Goal: Transaction & Acquisition: Purchase product/service

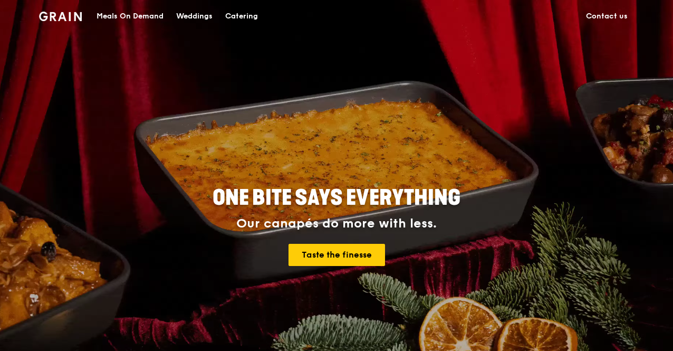
click at [443, 178] on div "ONE BITE SAYS EVERYTHING Our canapés do more with less. Taste the finesse" at bounding box center [336, 227] width 523 height 390
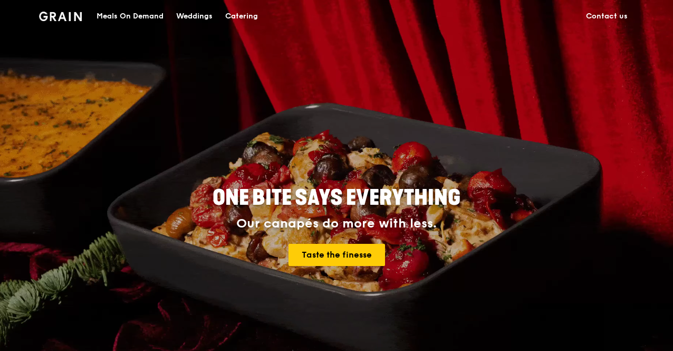
click at [144, 13] on div "Meals On Demand" at bounding box center [129, 17] width 67 height 32
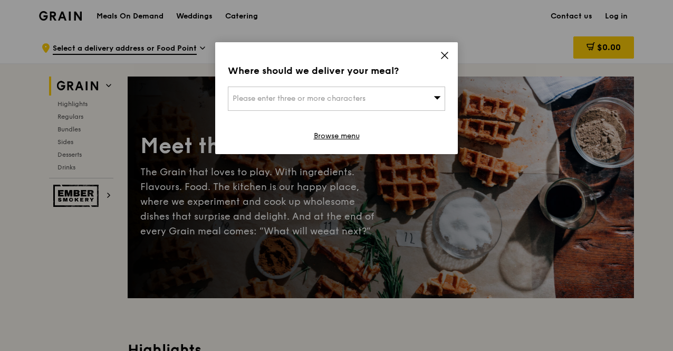
click at [386, 102] on div "Please enter three or more characters" at bounding box center [336, 98] width 217 height 24
type input "s"
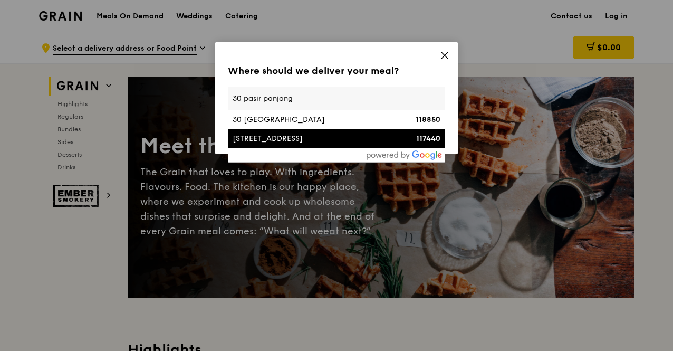
type input "30 pasir panjang"
click at [361, 139] on div "[STREET_ADDRESS]" at bounding box center [310, 138] width 156 height 11
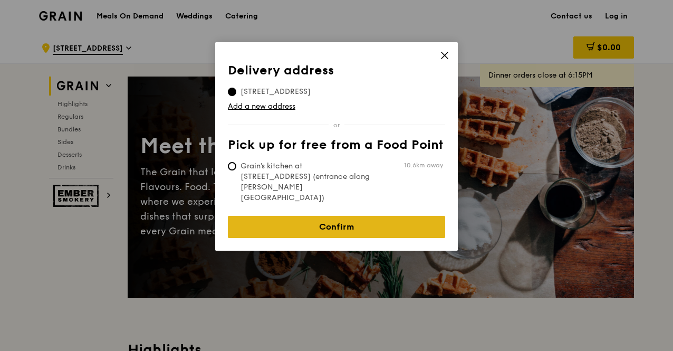
click at [337, 216] on link "Confirm" at bounding box center [336, 227] width 217 height 22
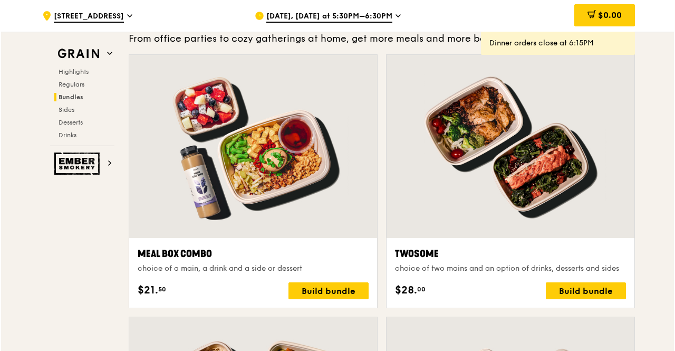
scroll to position [1539, 0]
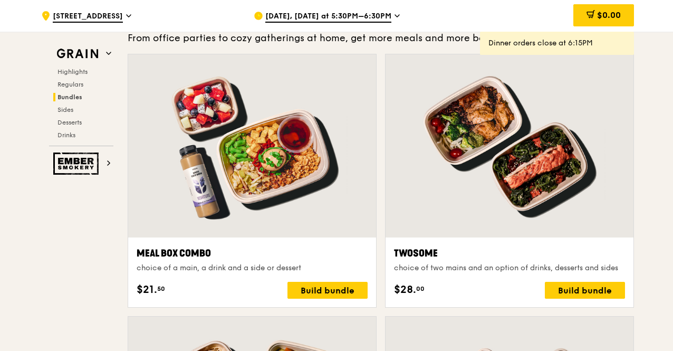
click at [313, 111] on div at bounding box center [252, 145] width 248 height 183
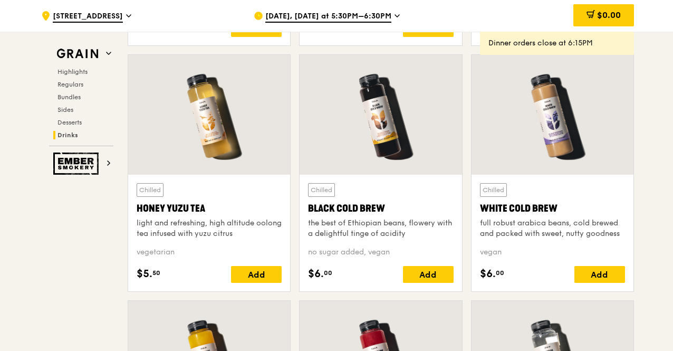
scroll to position [3928, 0]
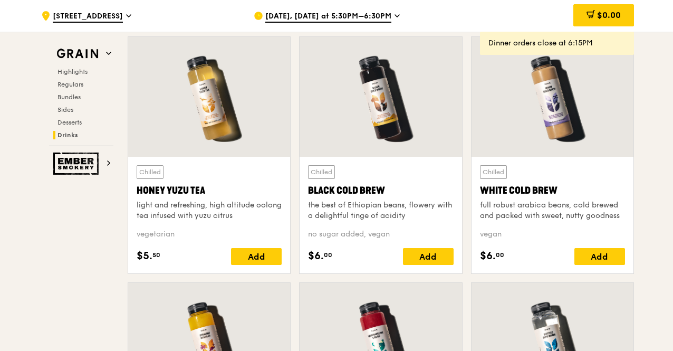
click at [465, 168] on div "Chilled Black Cold Brew the best of Ethiopian beans, flowery with a delightful …" at bounding box center [380, 159] width 171 height 246
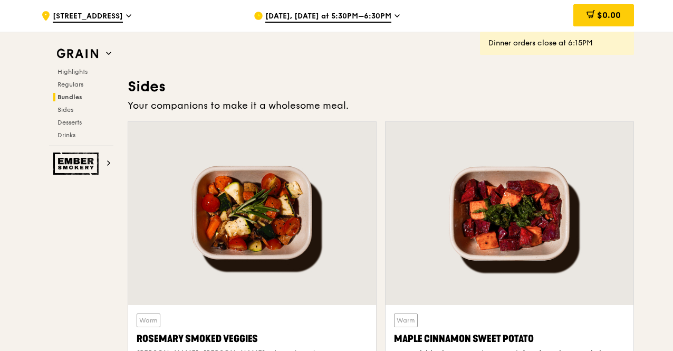
scroll to position [2291, 0]
